Goal: Information Seeking & Learning: Learn about a topic

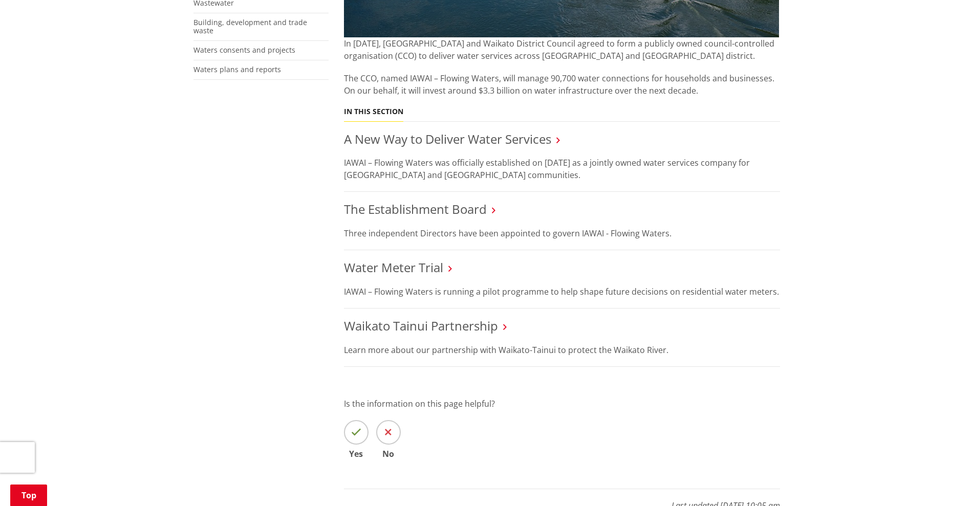
scroll to position [320, 0]
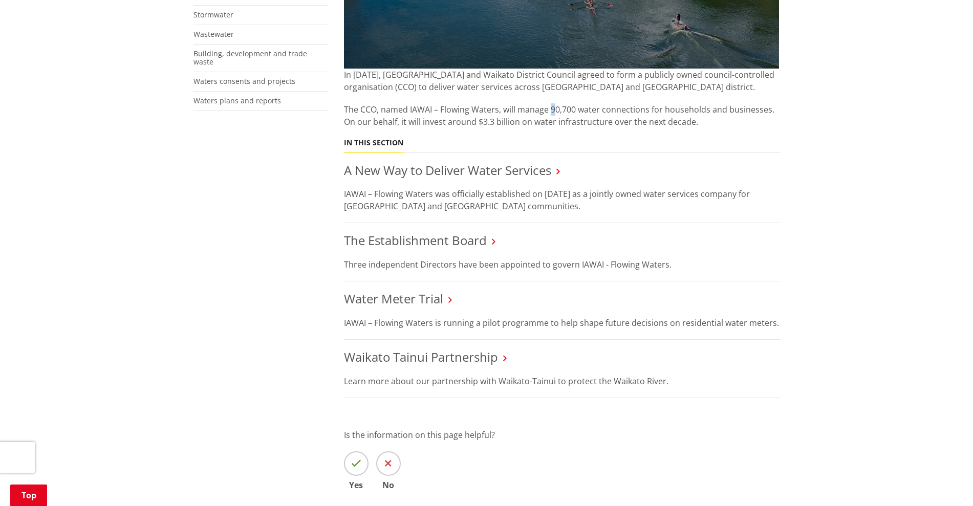
click at [554, 108] on p "The CCO, named IAWAI – Flowing Waters, will manage 90,700 water connections for…" at bounding box center [562, 115] width 436 height 25
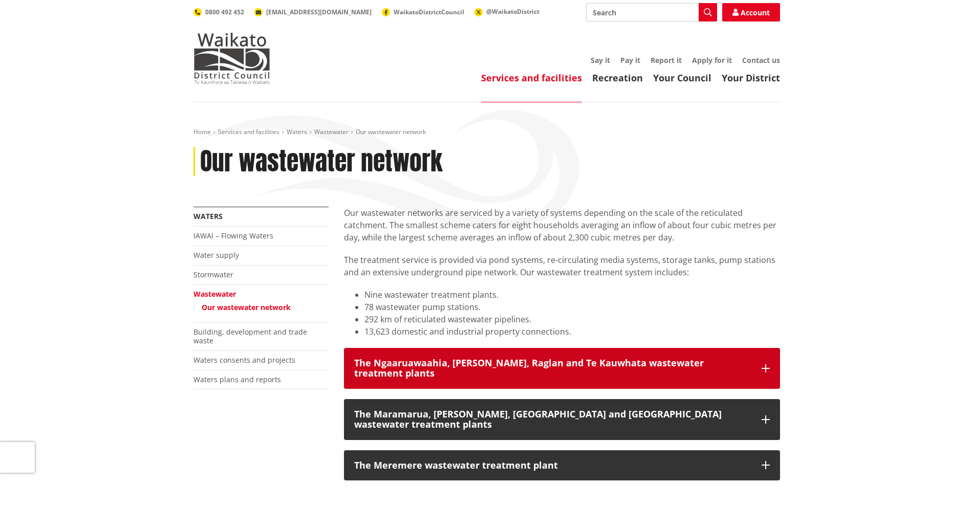
scroll to position [64, 0]
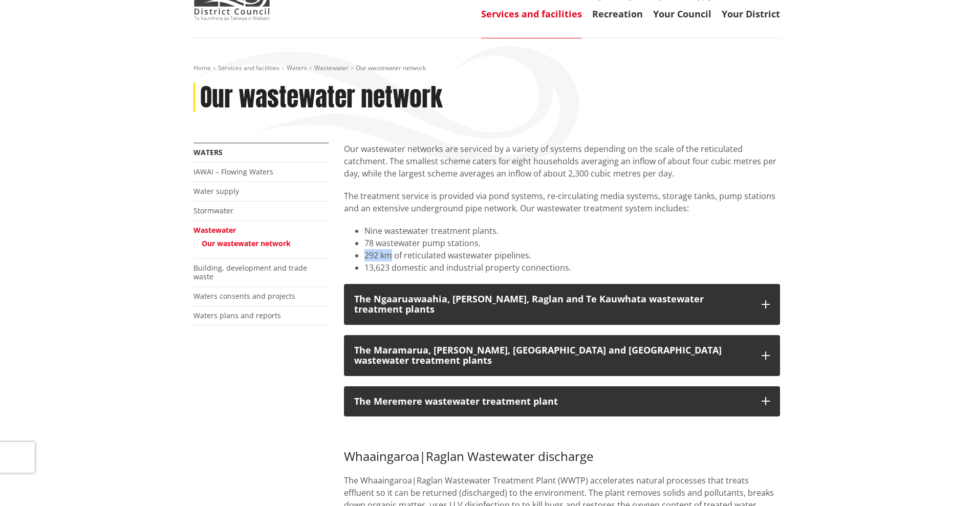
drag, startPoint x: 392, startPoint y: 257, endPoint x: 363, endPoint y: 256, distance: 28.7
click at [363, 256] on ul "Nine wastewater treatment plants. 78 wastewater pump stations. 292 km of reticu…" at bounding box center [562, 249] width 436 height 49
copy li "292 km"
click at [374, 243] on li "78 wastewater pump stations." at bounding box center [573, 243] width 416 height 12
click at [206, 214] on link "Stormwater" at bounding box center [214, 211] width 40 height 10
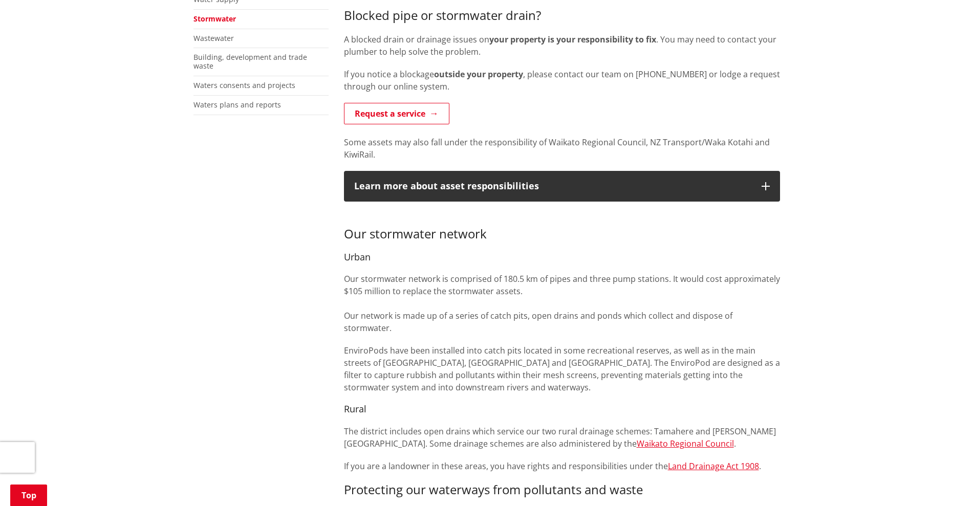
scroll to position [320, 0]
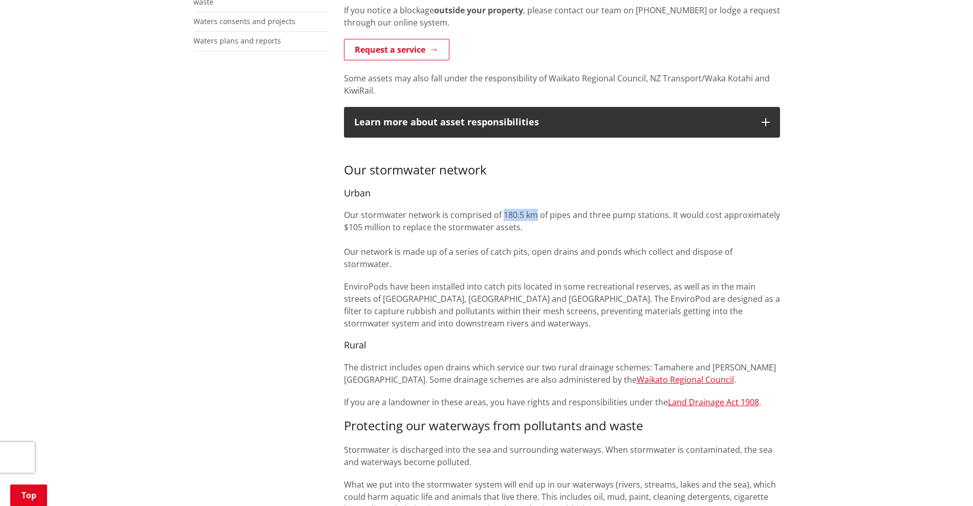
drag, startPoint x: 503, startPoint y: 214, endPoint x: 537, endPoint y: 214, distance: 33.8
click at [537, 214] on p "Our stormwater network is comprised of 180.5 km of pipes and three pump station…" at bounding box center [562, 239] width 436 height 61
copy p "180.5 km"
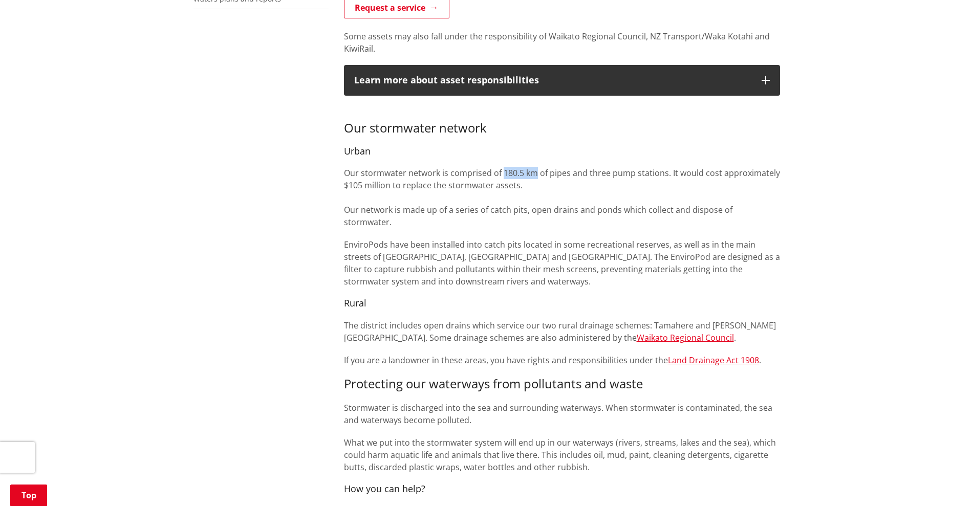
scroll to position [128, 0]
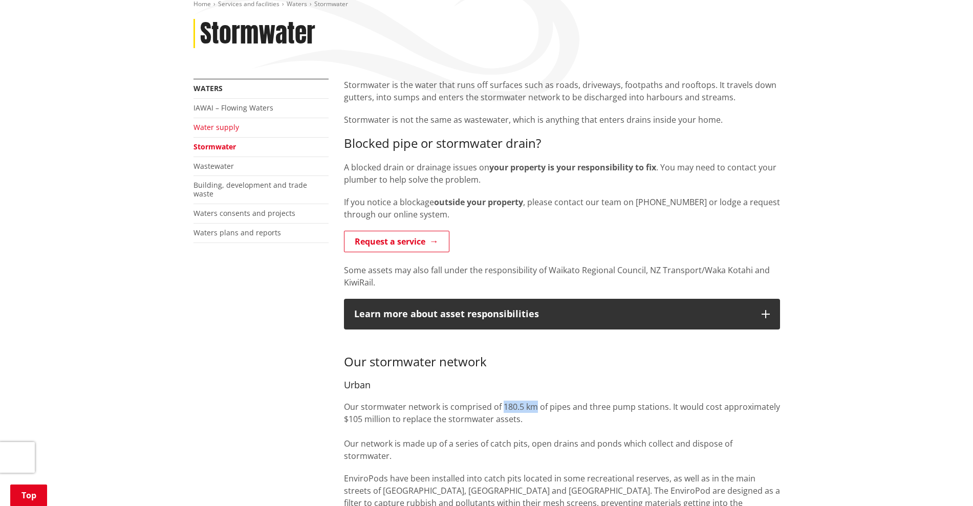
click at [230, 130] on link "Water supply" at bounding box center [217, 127] width 46 height 10
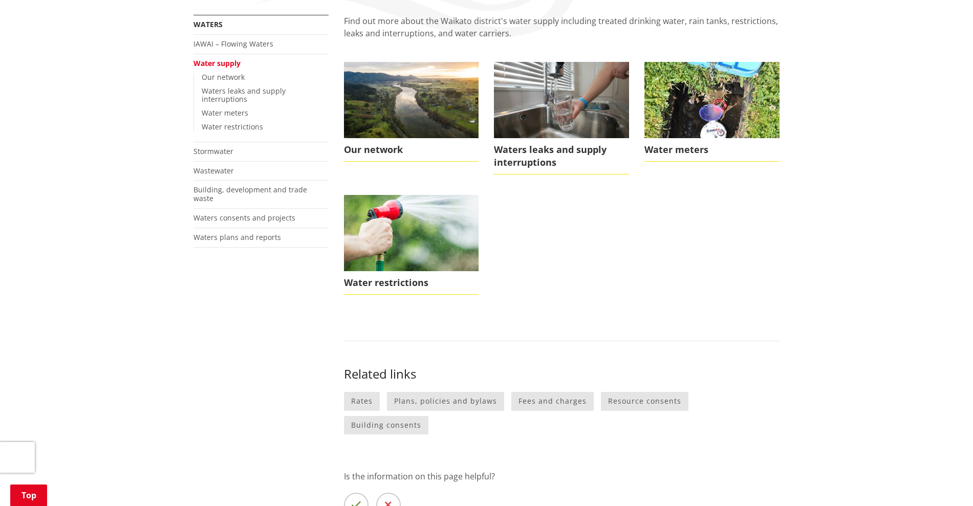
scroll to position [128, 0]
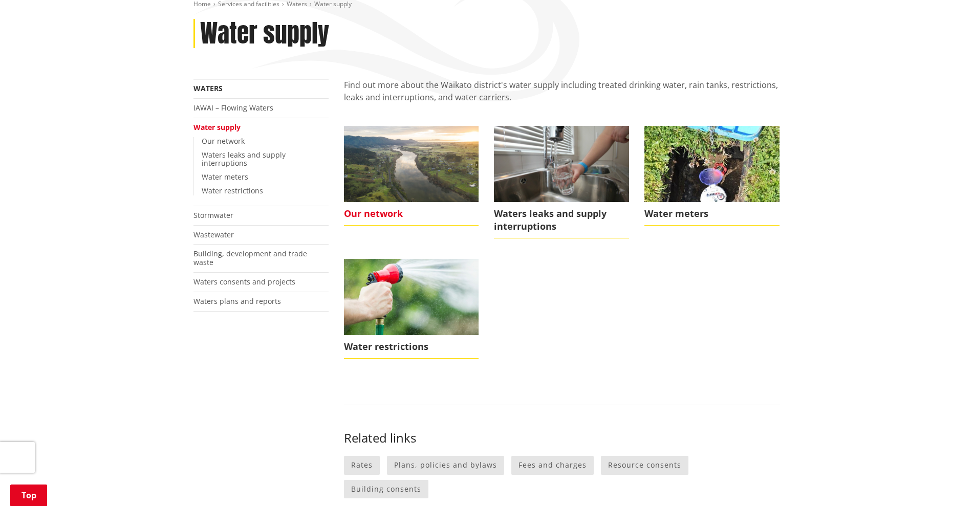
click at [385, 216] on span "Our network" at bounding box center [411, 214] width 135 height 24
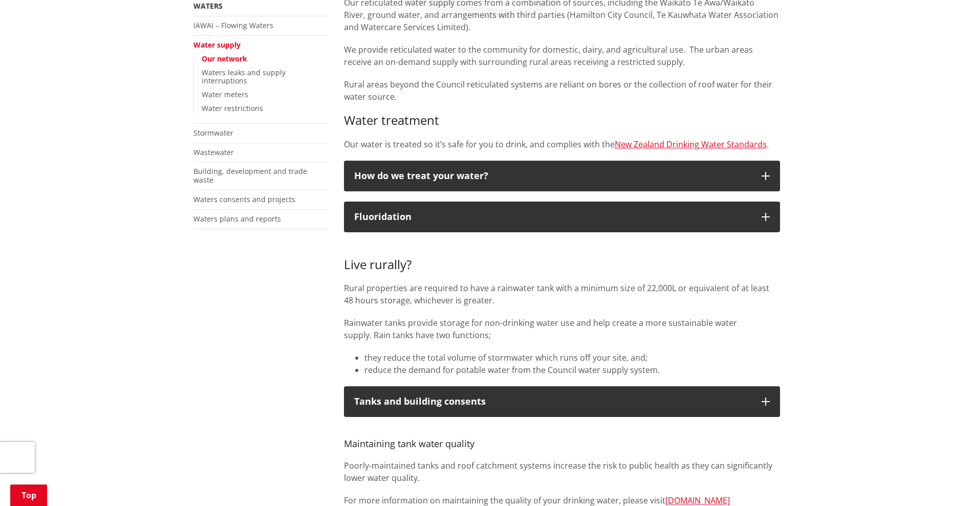
scroll to position [256, 0]
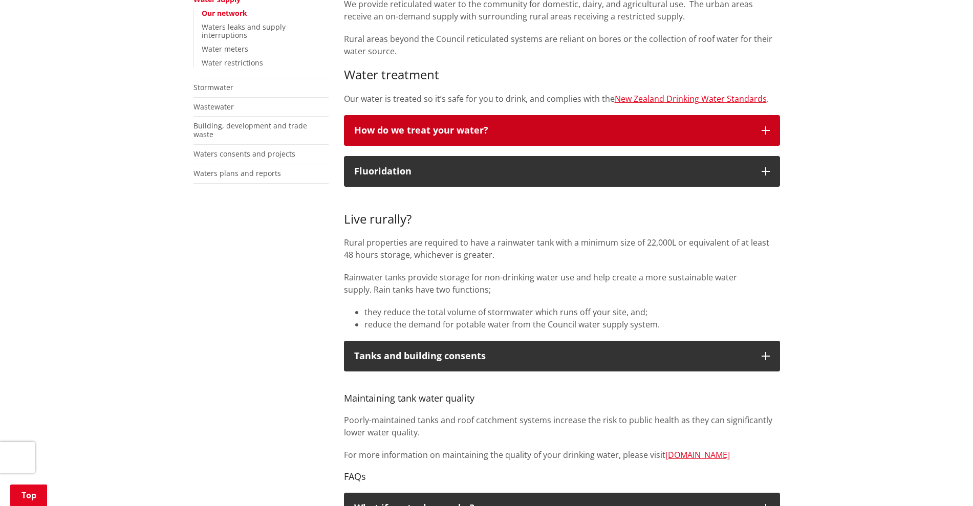
click at [767, 128] on icon "button" at bounding box center [766, 130] width 8 height 8
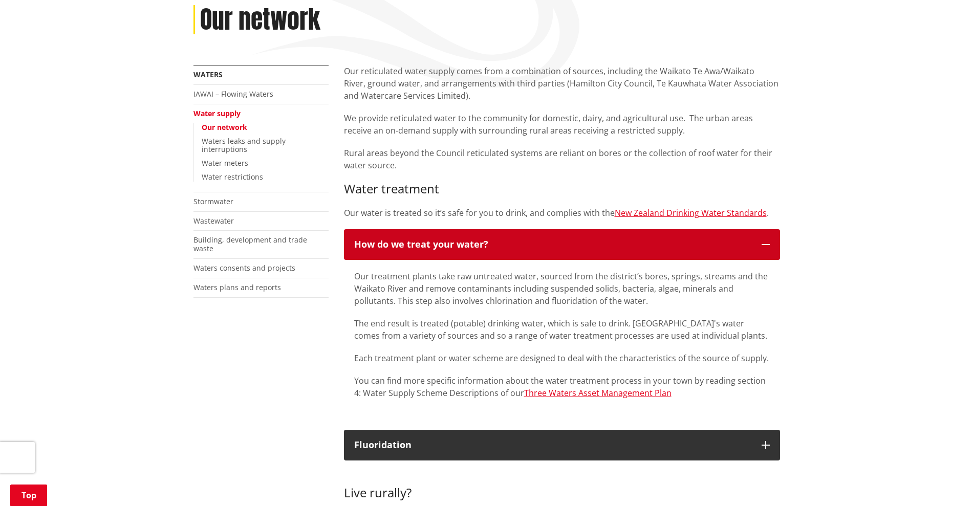
scroll to position [128, 0]
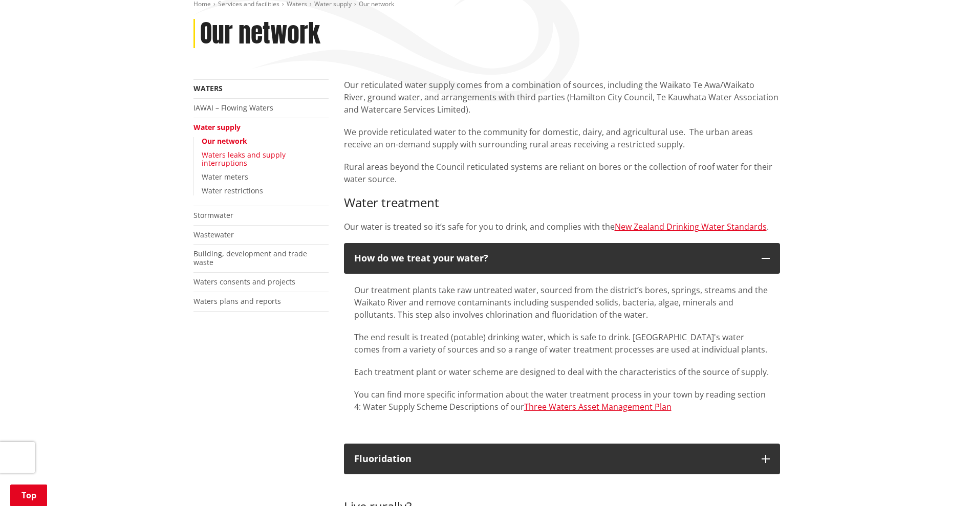
click at [268, 157] on link "Waters leaks and supply interruptions" at bounding box center [244, 159] width 84 height 18
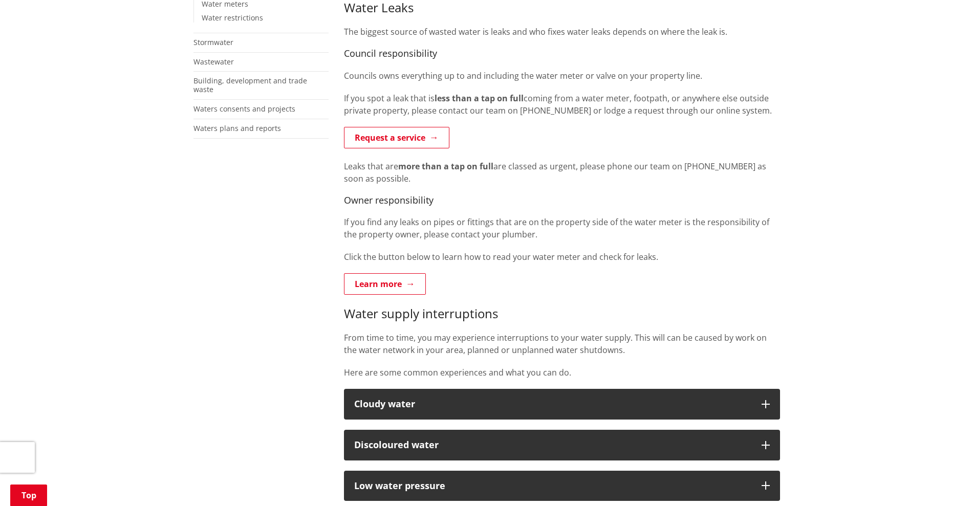
scroll to position [128, 0]
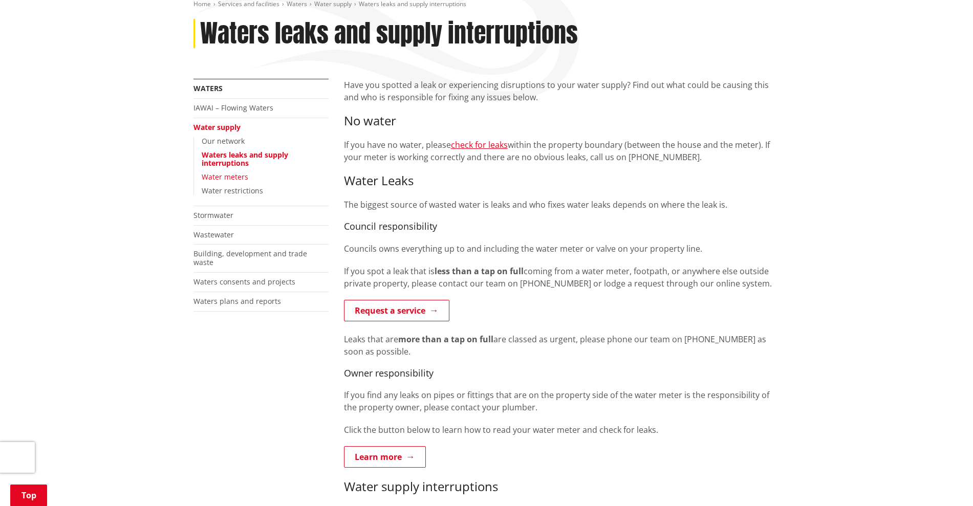
click at [232, 180] on link "Water meters" at bounding box center [225, 177] width 47 height 10
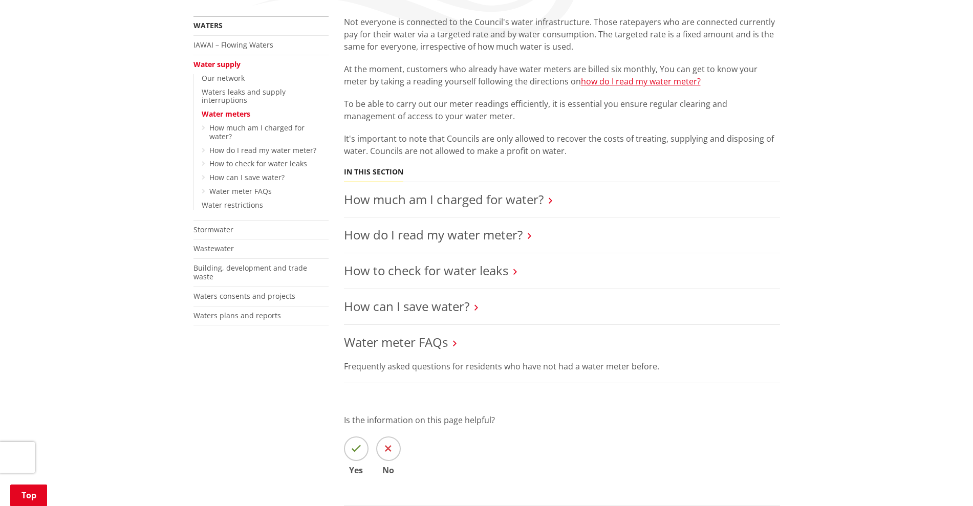
scroll to position [192, 0]
click at [432, 198] on link "How much am I charged for water?" at bounding box center [444, 198] width 200 height 17
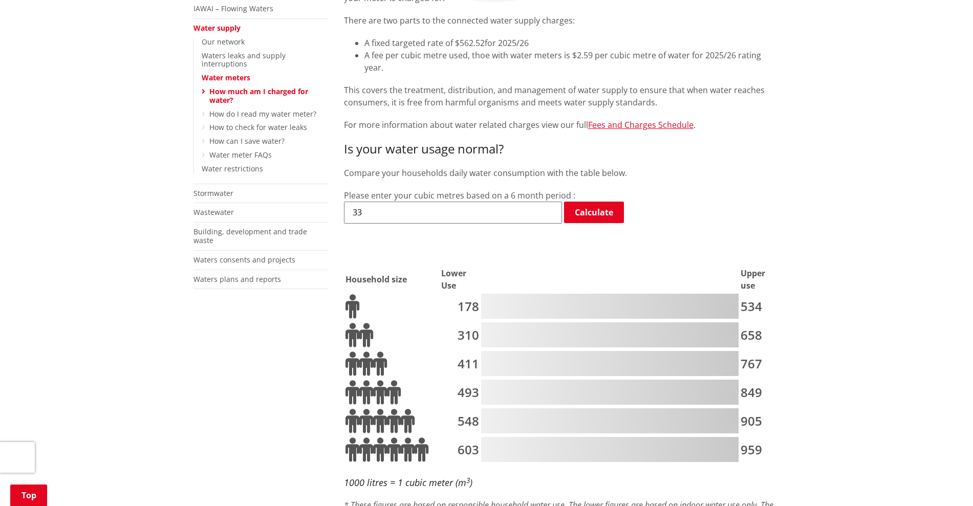
scroll to position [192, 0]
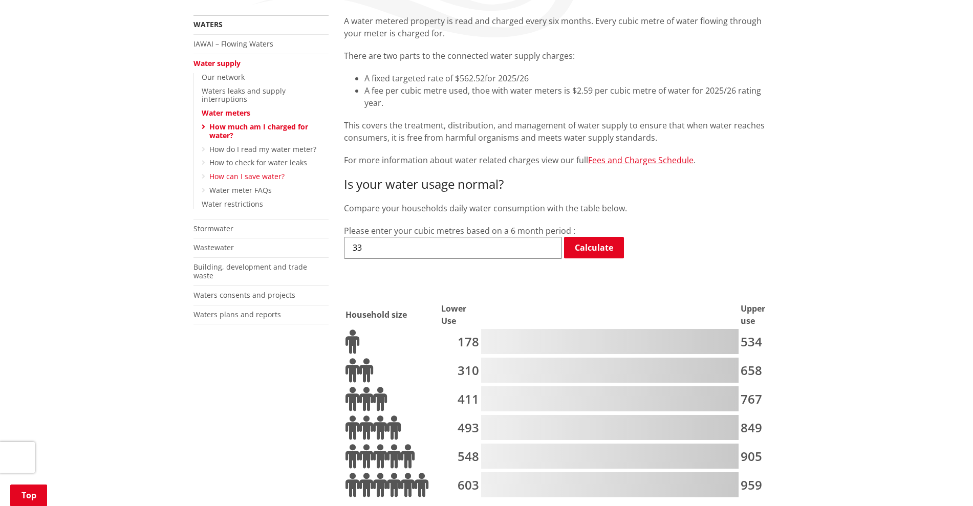
click at [259, 172] on link "How can I save water?" at bounding box center [246, 177] width 75 height 10
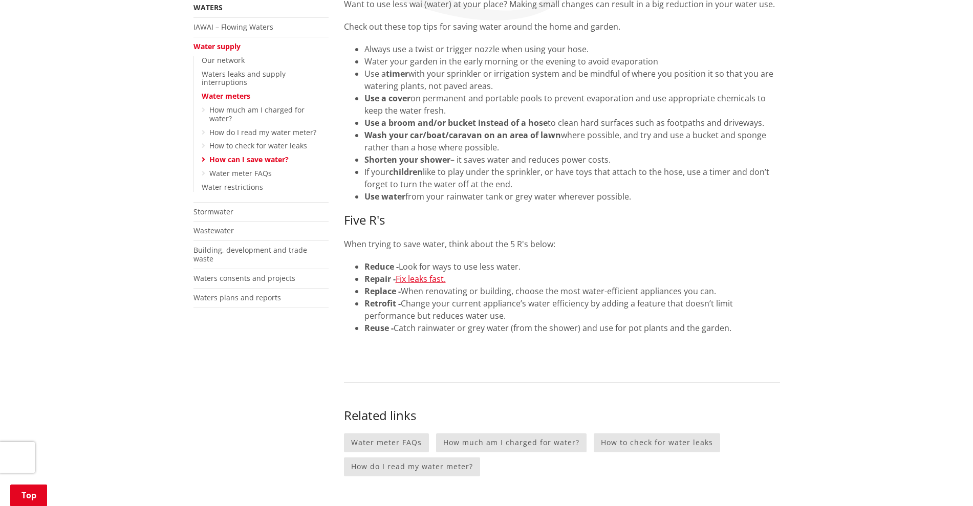
scroll to position [256, 0]
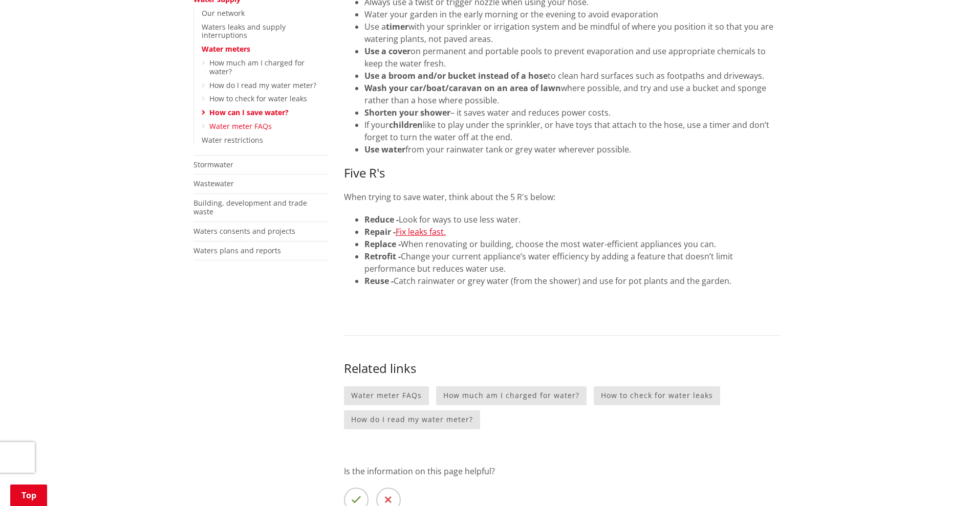
click at [248, 121] on link "Water meter FAQs" at bounding box center [240, 126] width 62 height 10
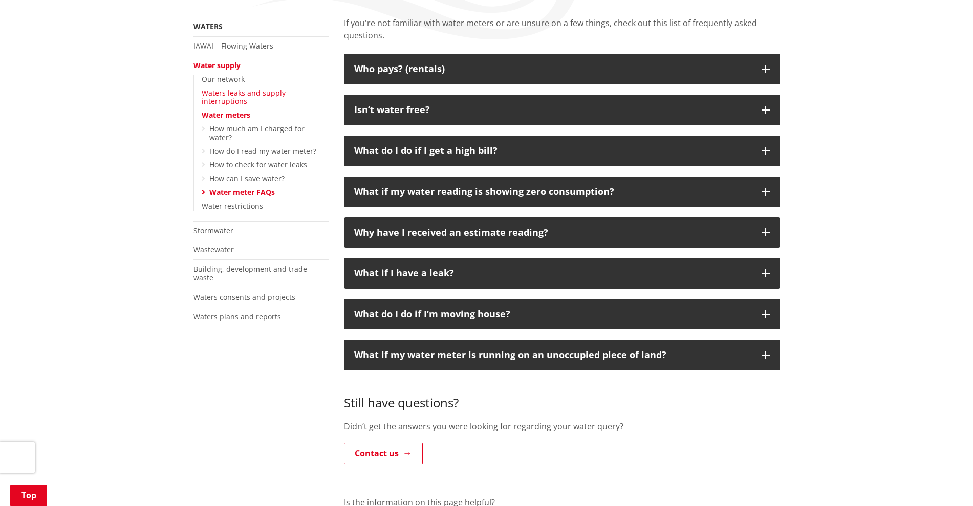
scroll to position [192, 0]
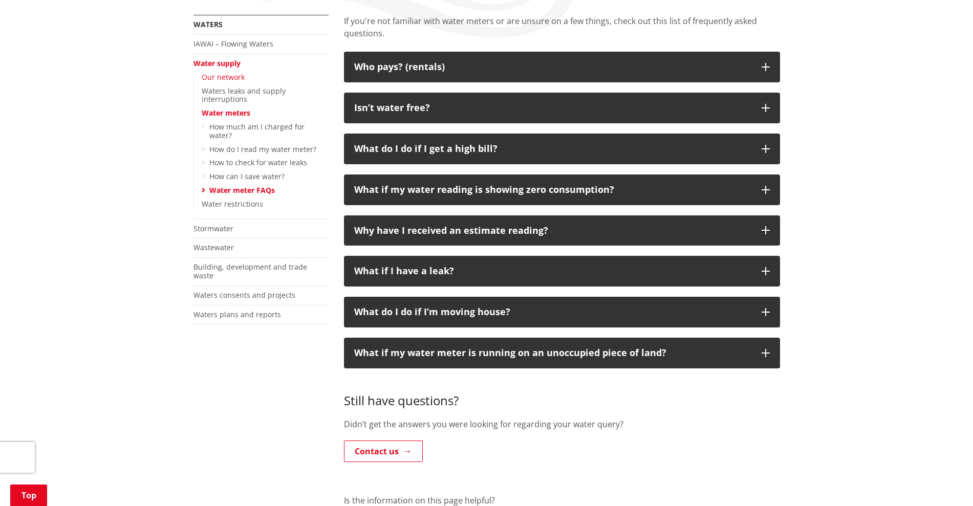
click at [231, 76] on link "Our network" at bounding box center [223, 77] width 43 height 10
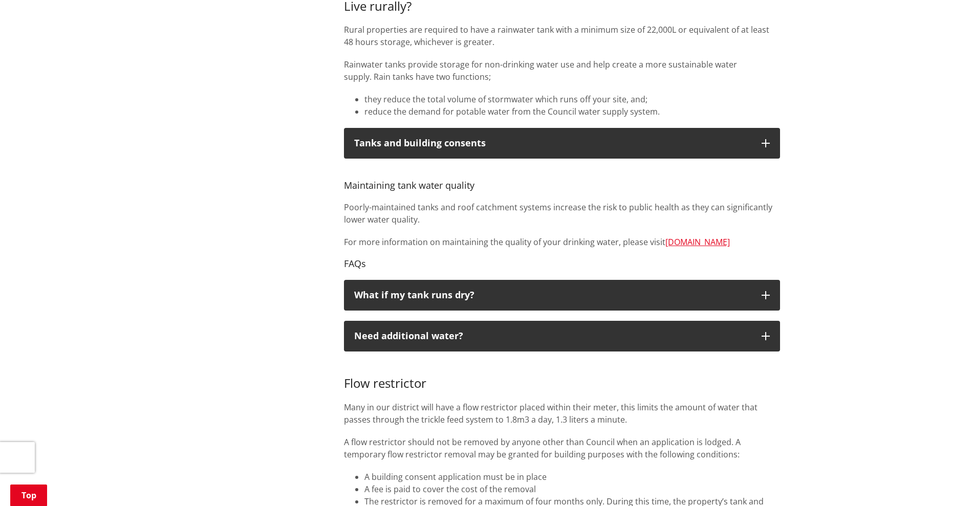
scroll to position [448, 0]
